Goal: Information Seeking & Learning: Learn about a topic

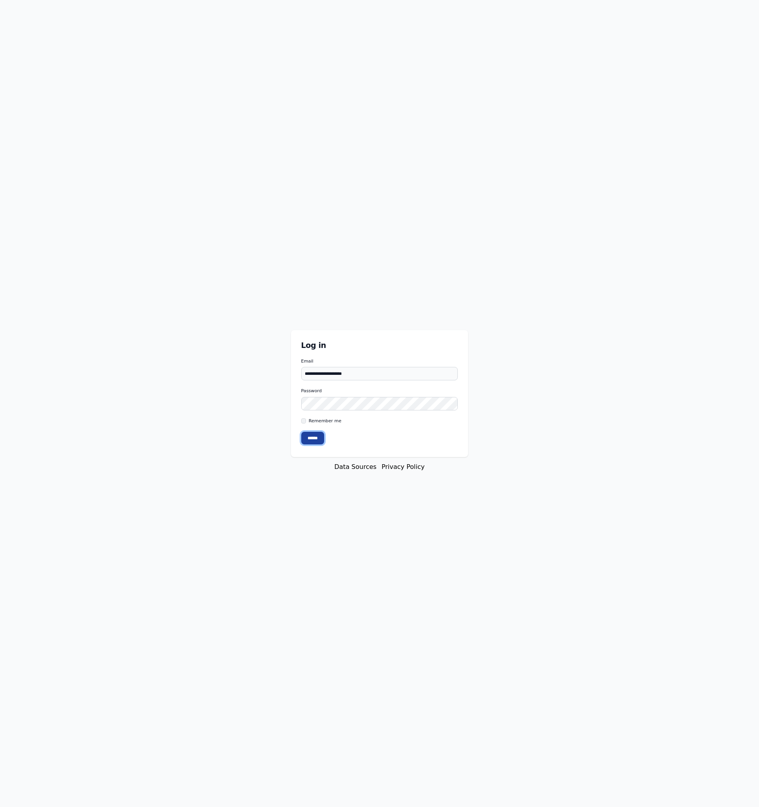
click at [324, 443] on input "******" at bounding box center [312, 438] width 23 height 13
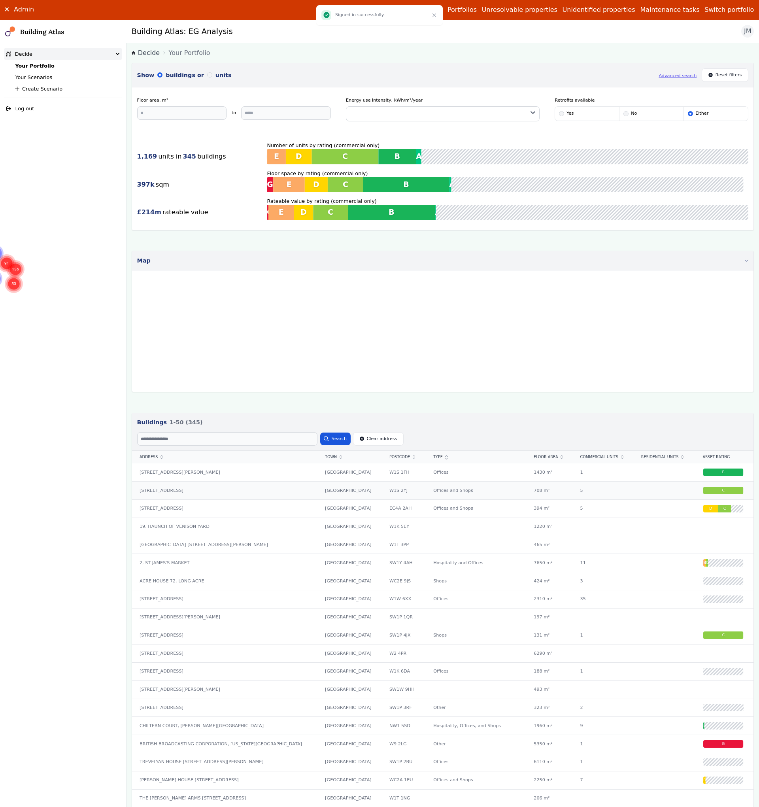
click at [160, 495] on div "[STREET_ADDRESS]" at bounding box center [224, 491] width 185 height 18
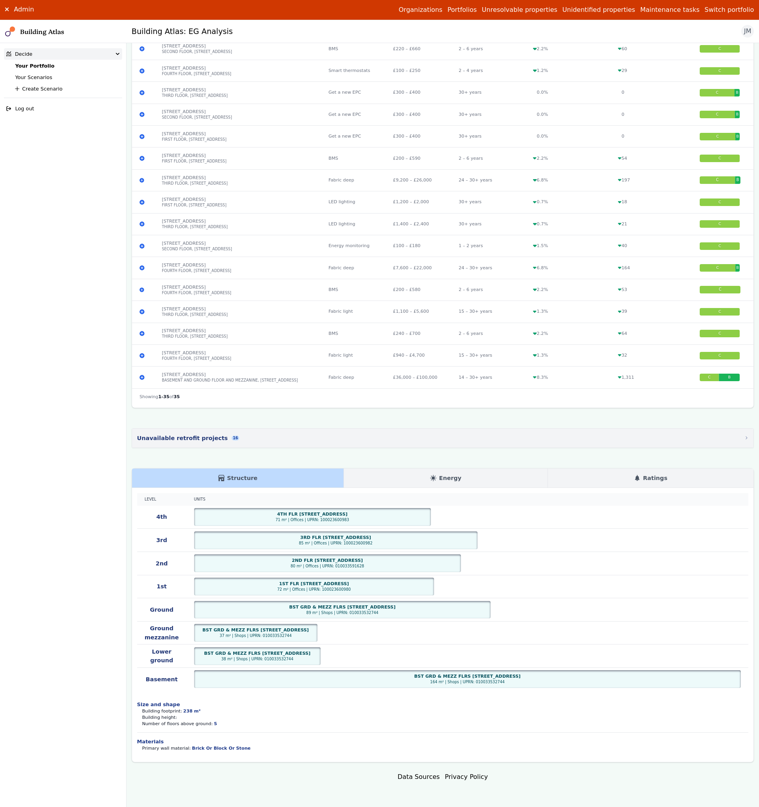
scroll to position [747, 0]
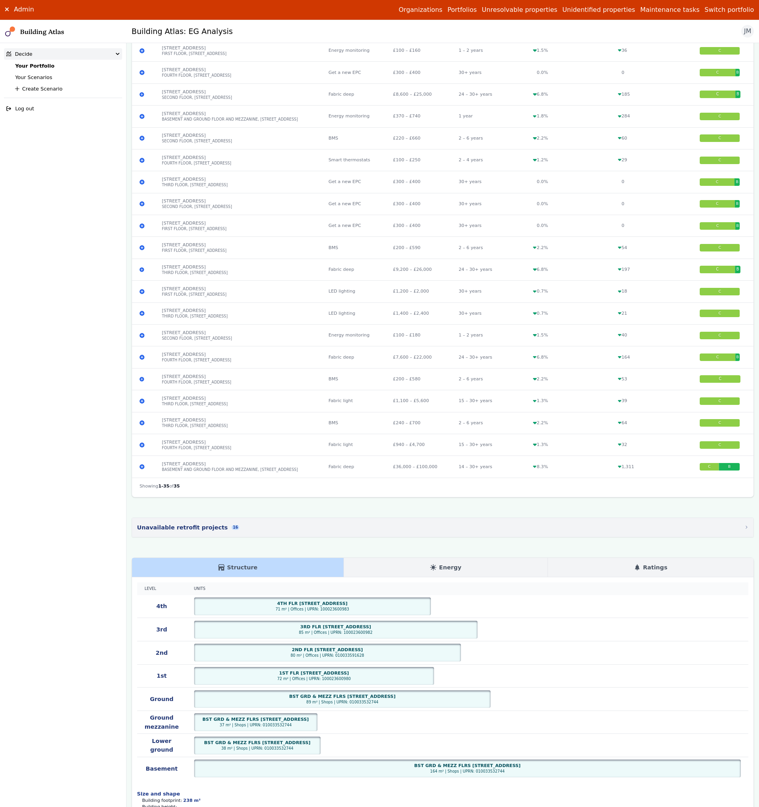
click at [475, 569] on link "Energy" at bounding box center [446, 567] width 204 height 19
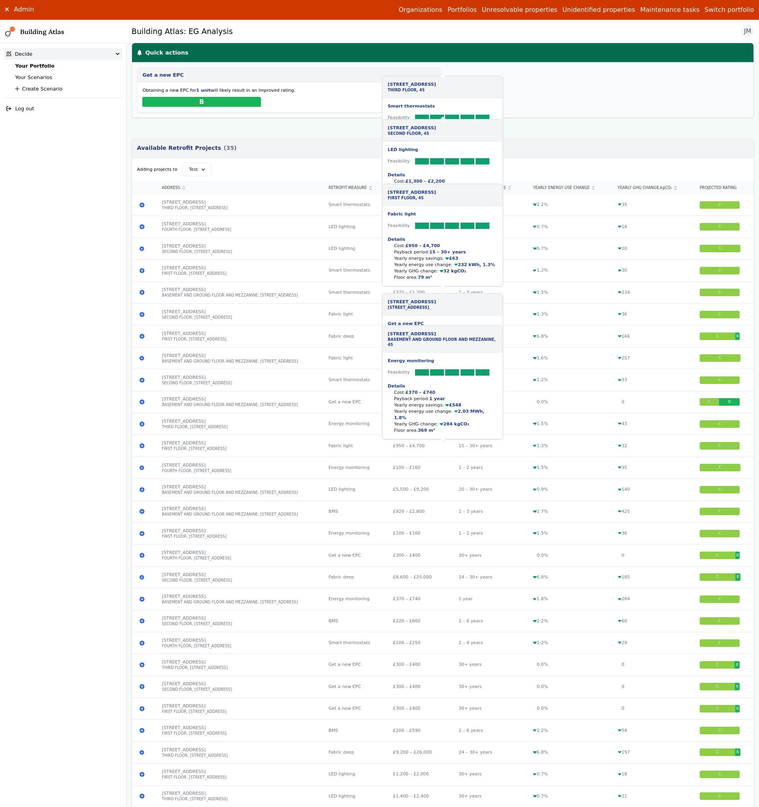
scroll to position [132, 0]
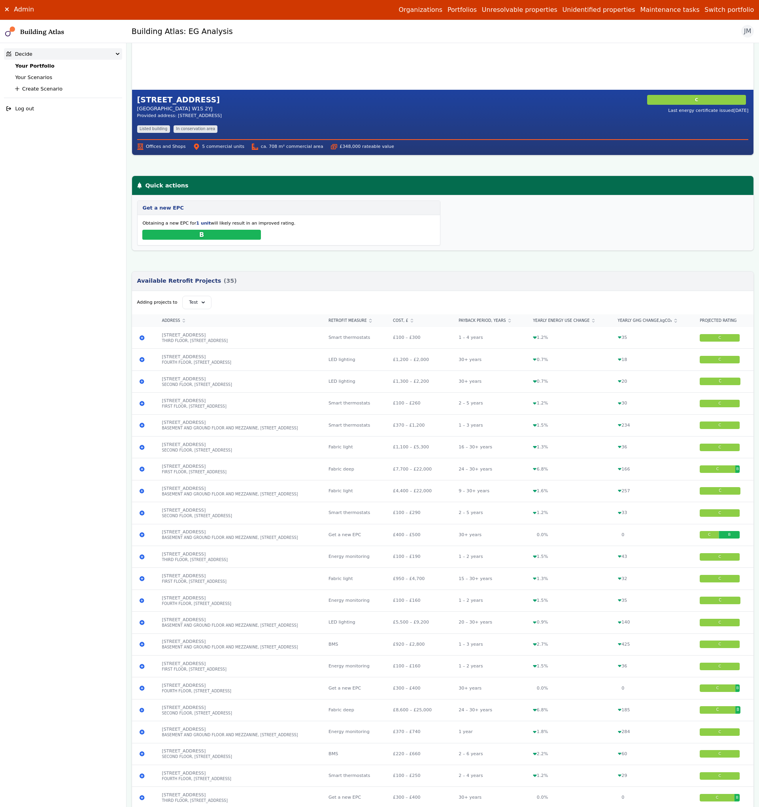
click at [735, 14] on button "Switch portfolio" at bounding box center [729, 9] width 49 height 9
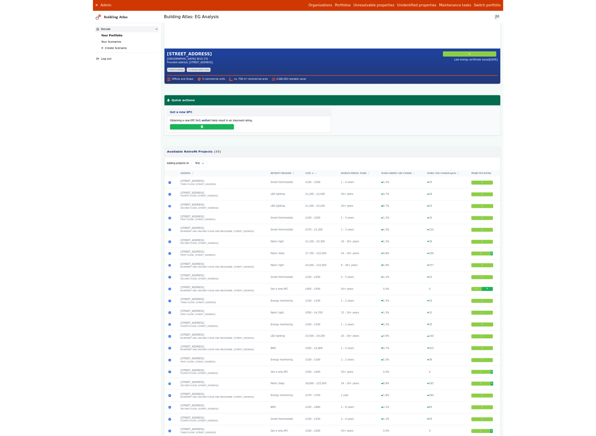
scroll to position [334, 0]
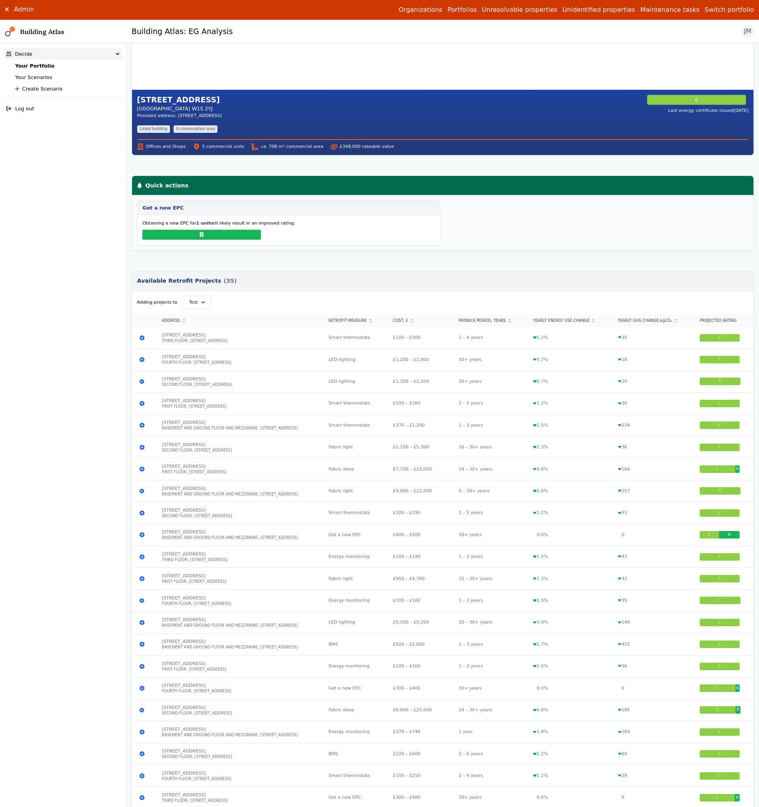
click at [0, 0] on button "Mitie demo" at bounding box center [0, 0] width 0 height 0
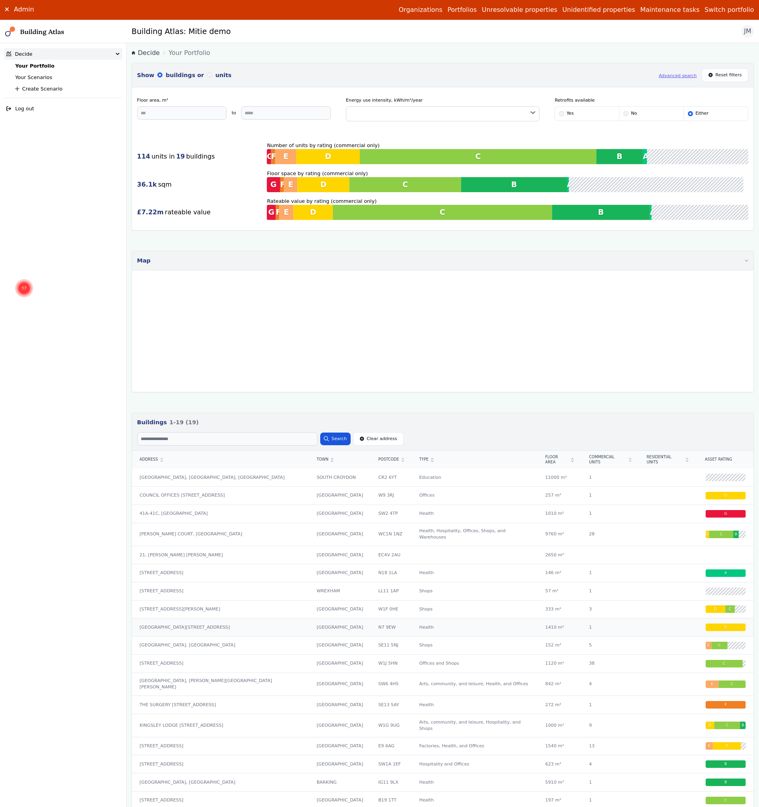
click at [382, 618] on div "N7 9EW" at bounding box center [391, 627] width 41 height 18
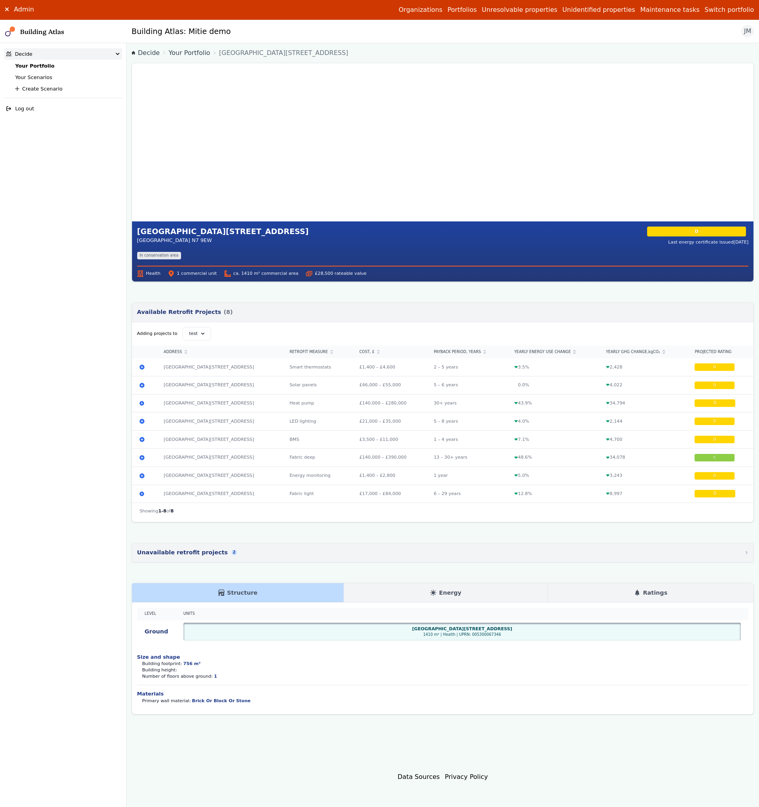
click at [491, 591] on link "Energy" at bounding box center [446, 592] width 204 height 19
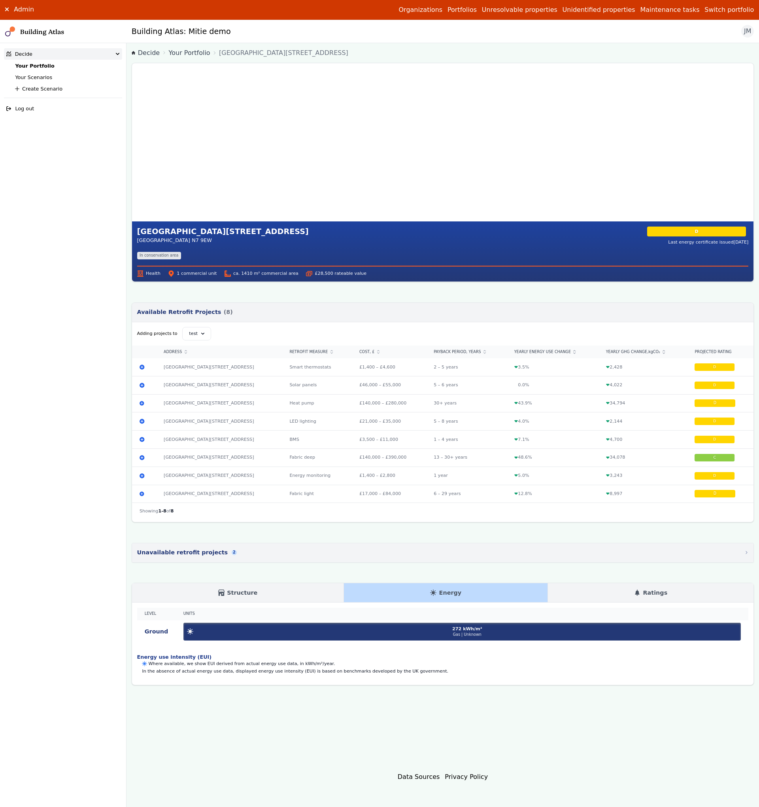
click at [271, 594] on link "Structure" at bounding box center [238, 592] width 212 height 19
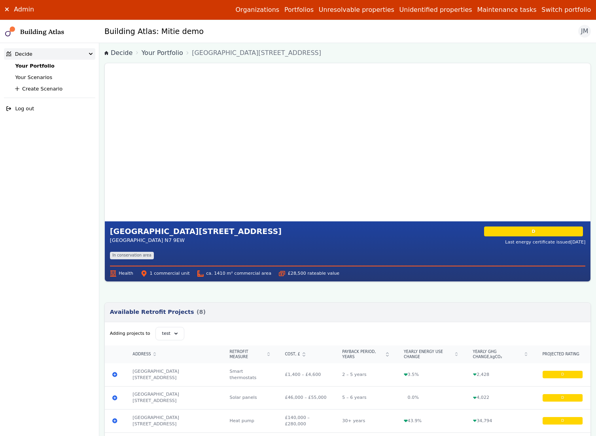
click at [457, 10] on link "Unidentified properties" at bounding box center [435, 9] width 73 height 9
